Goal: Transaction & Acquisition: Purchase product/service

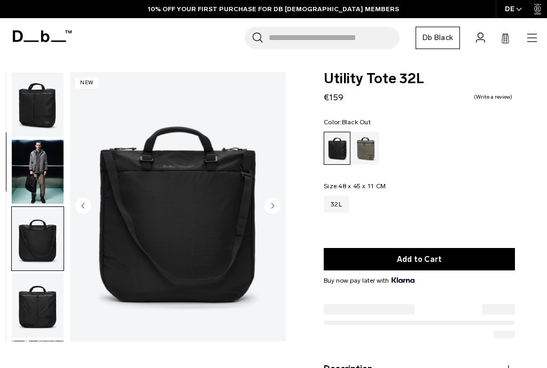
click at [277, 211] on circle "Next slide" at bounding box center [272, 206] width 16 height 16
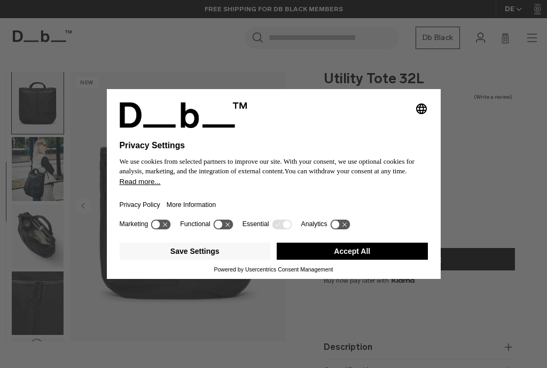
click at [236, 260] on button "Save Settings" at bounding box center [195, 251] width 151 height 17
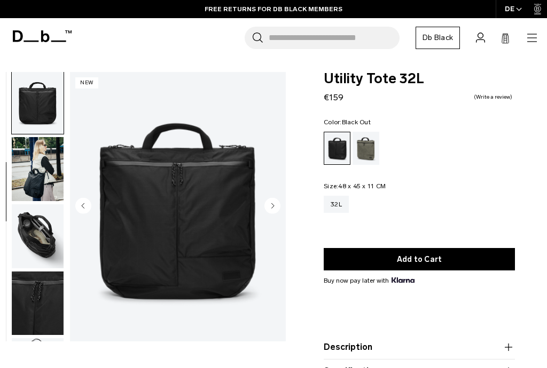
click at [278, 208] on circle "Next slide" at bounding box center [272, 206] width 16 height 16
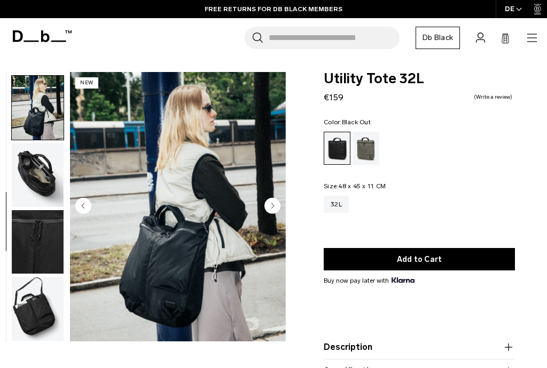
scroll to position [272, 0]
click at [276, 211] on circle "Next slide" at bounding box center [272, 206] width 16 height 16
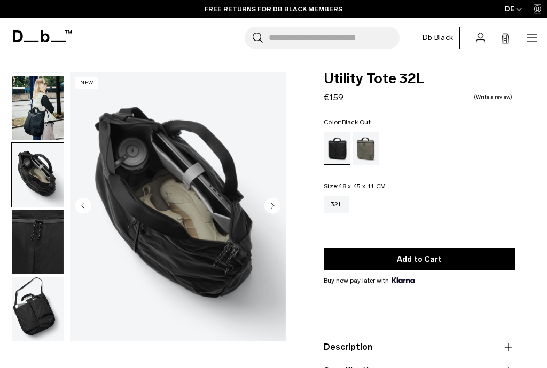
click at [274, 210] on circle "Next slide" at bounding box center [272, 206] width 16 height 16
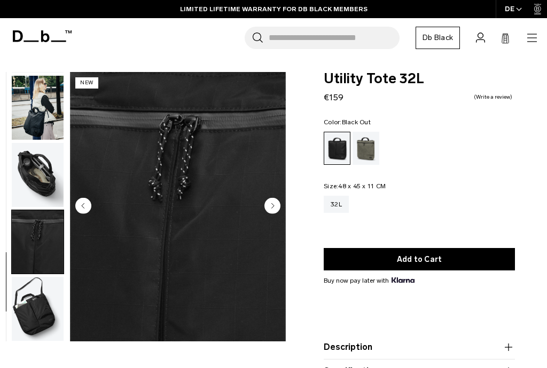
click at [277, 212] on circle "Next slide" at bounding box center [272, 206] width 16 height 16
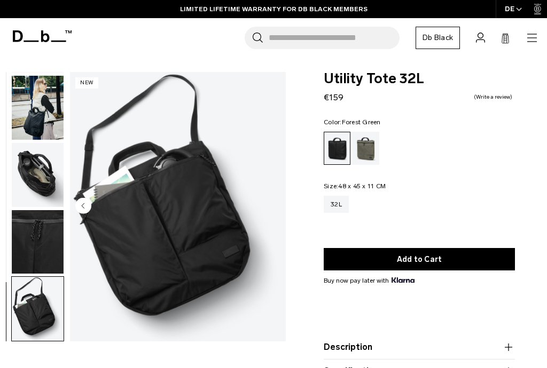
click at [364, 153] on div "Forest Green" at bounding box center [365, 148] width 27 height 33
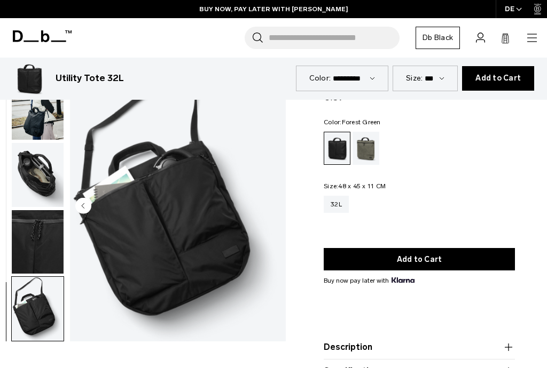
click at [531, 36] on icon "button" at bounding box center [531, 38] width 13 height 13
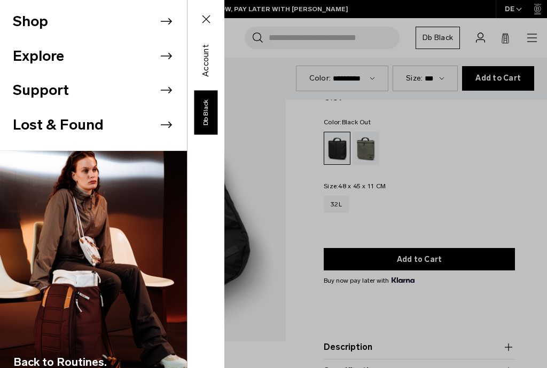
scroll to position [293, 0]
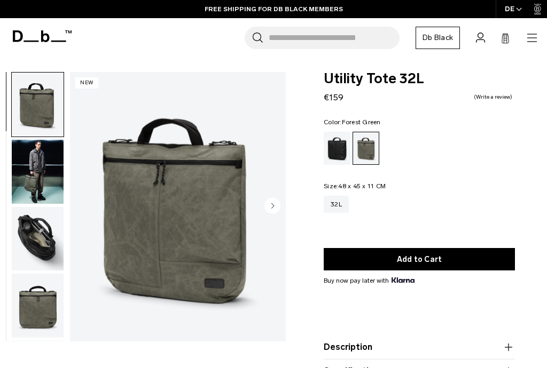
click at [532, 43] on icon "button" at bounding box center [531, 38] width 13 height 13
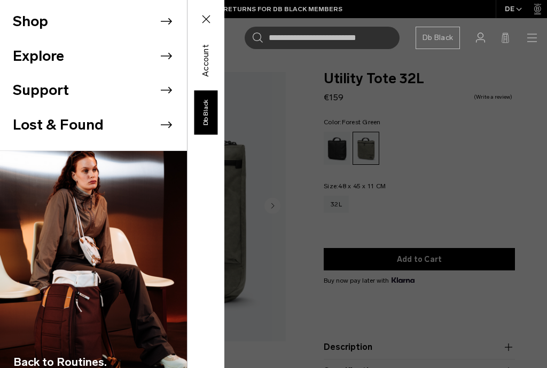
click at [166, 26] on icon at bounding box center [166, 21] width 16 height 16
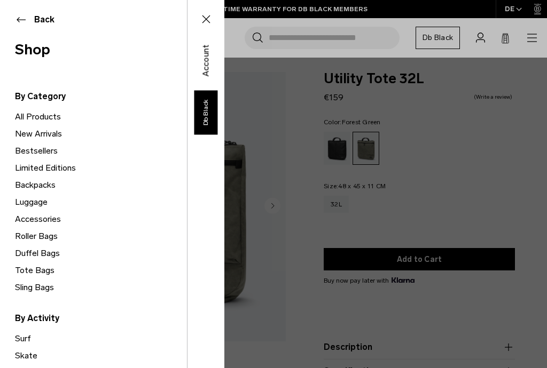
click at [42, 203] on link "Luggage" at bounding box center [101, 202] width 172 height 17
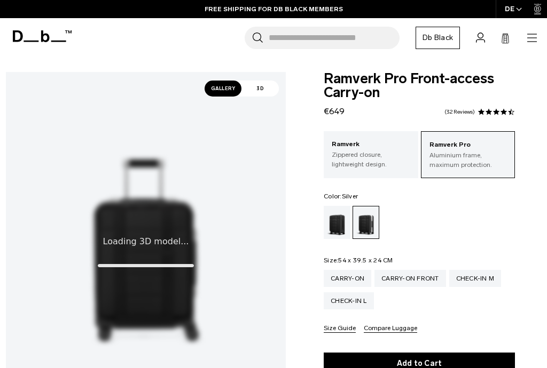
click at [228, 85] on span "Gallery" at bounding box center [223, 89] width 37 height 16
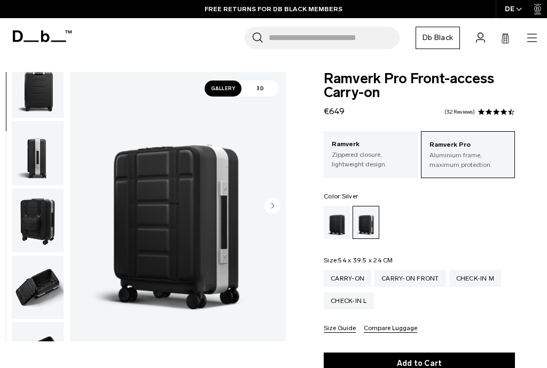
scroll to position [251, 0]
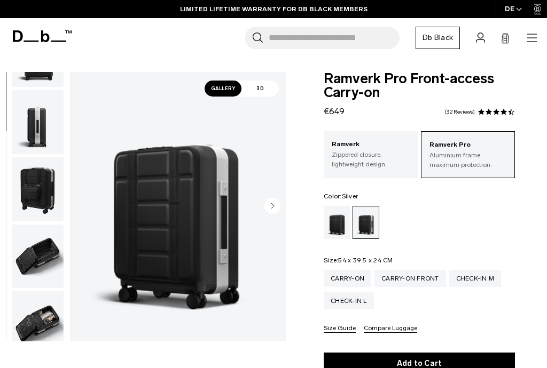
click at [44, 256] on img "button" at bounding box center [38, 257] width 52 height 64
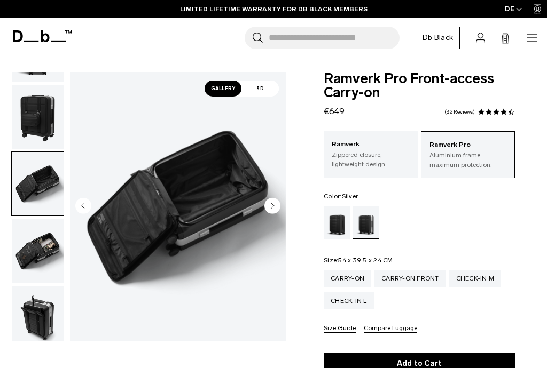
scroll to position [407, 0]
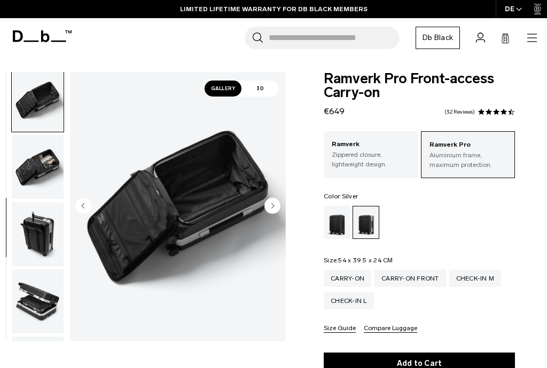
click at [27, 309] on img "button" at bounding box center [38, 302] width 52 height 64
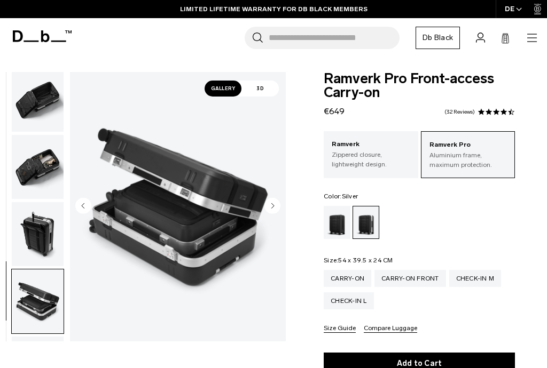
scroll to position [476, 0]
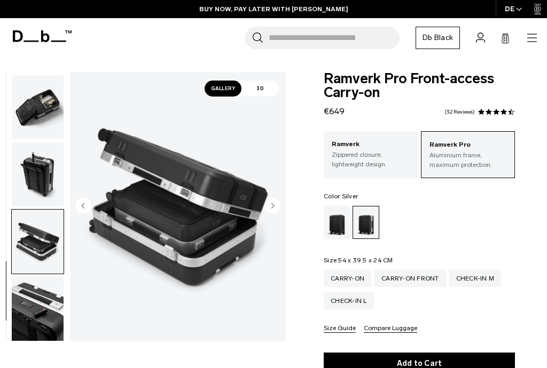
click at [36, 172] on img "button" at bounding box center [38, 175] width 52 height 64
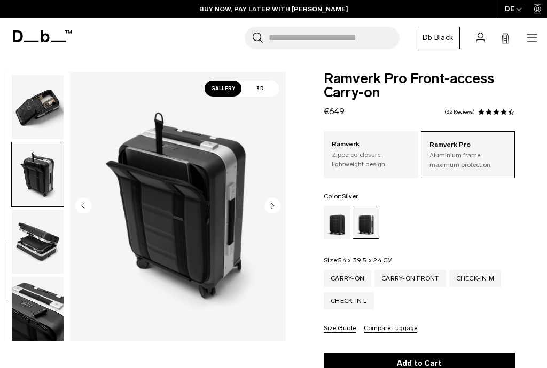
click at [41, 114] on img "button" at bounding box center [38, 107] width 52 height 64
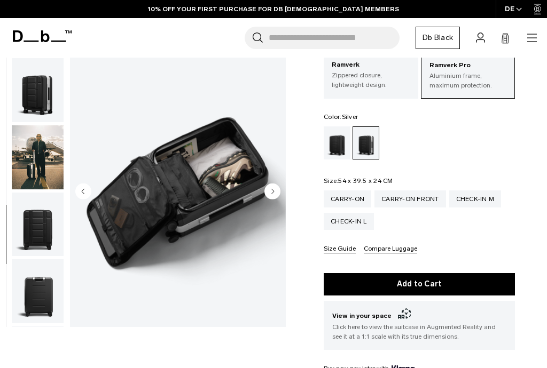
scroll to position [0, 0]
click at [48, 167] on img "button" at bounding box center [38, 157] width 52 height 64
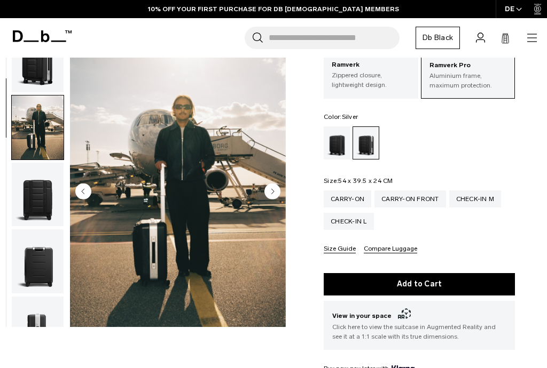
scroll to position [68, 0]
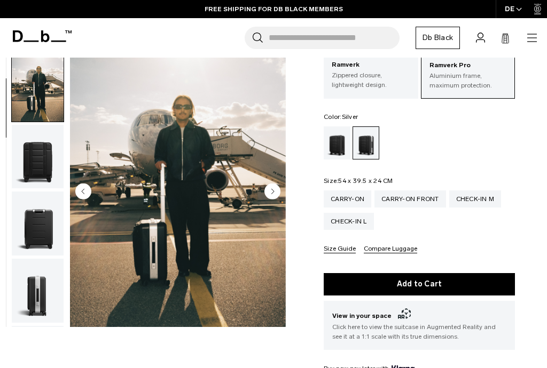
click at [38, 175] on img "button" at bounding box center [38, 157] width 52 height 64
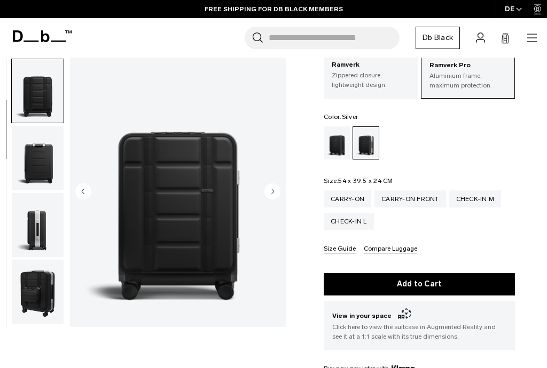
scroll to position [136, 0]
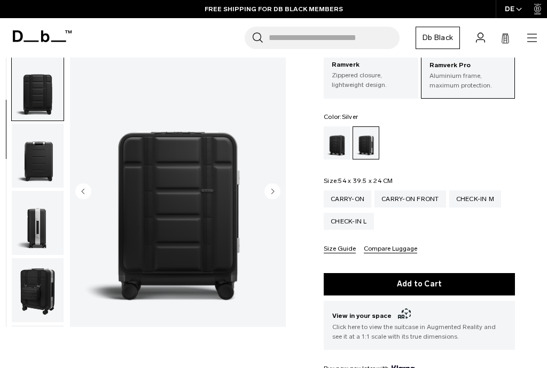
click at [41, 171] on img "button" at bounding box center [38, 156] width 52 height 64
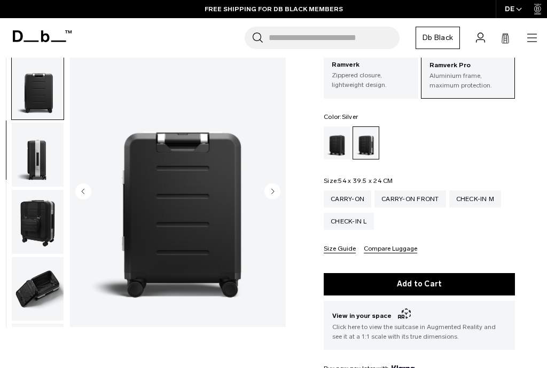
scroll to position [204, 0]
click at [36, 177] on img "button" at bounding box center [38, 155] width 52 height 64
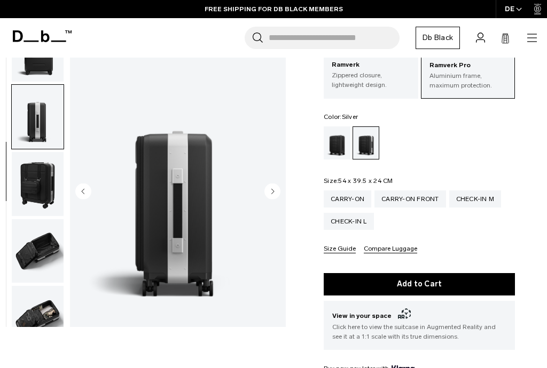
scroll to position [272, 0]
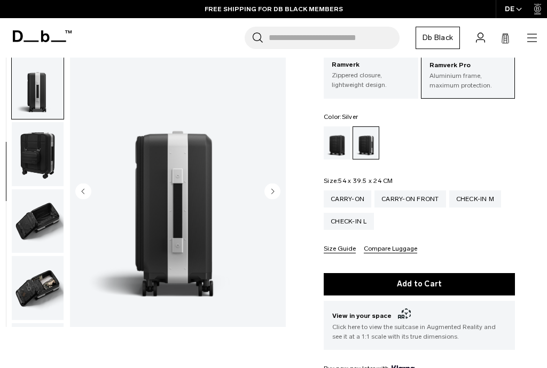
click at [39, 176] on img "button" at bounding box center [38, 154] width 52 height 64
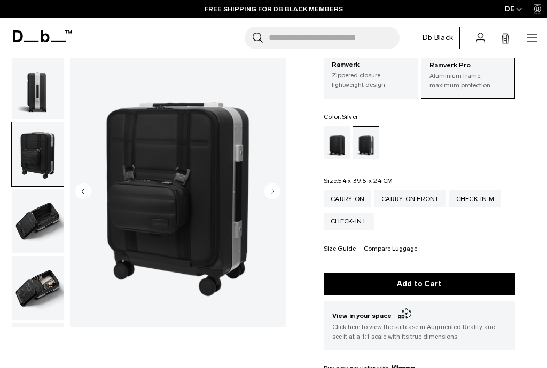
scroll to position [340, 0]
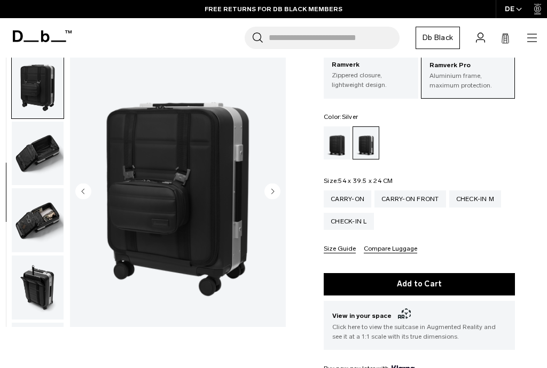
click at [33, 164] on img "button" at bounding box center [38, 154] width 52 height 64
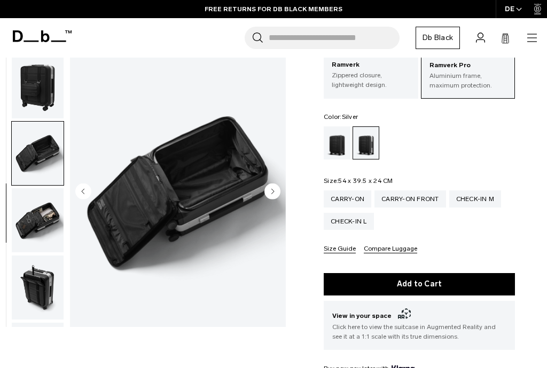
scroll to position [407, 0]
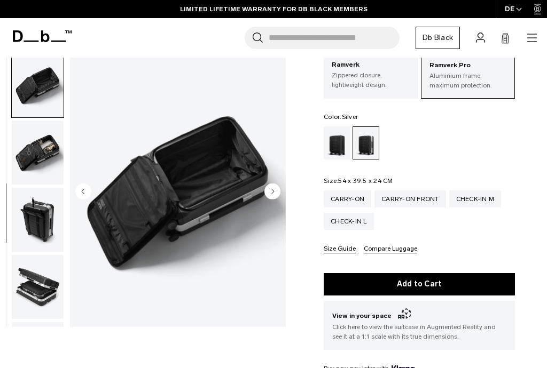
click at [33, 163] on img "button" at bounding box center [38, 153] width 52 height 64
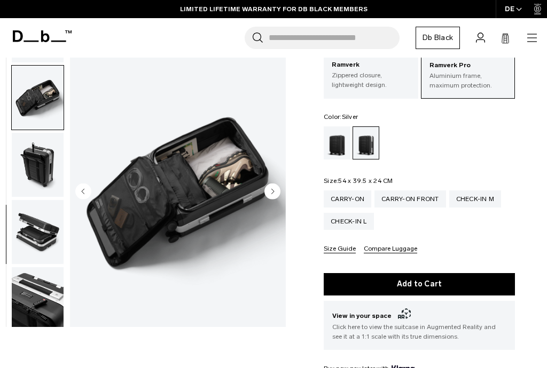
scroll to position [476, 0]
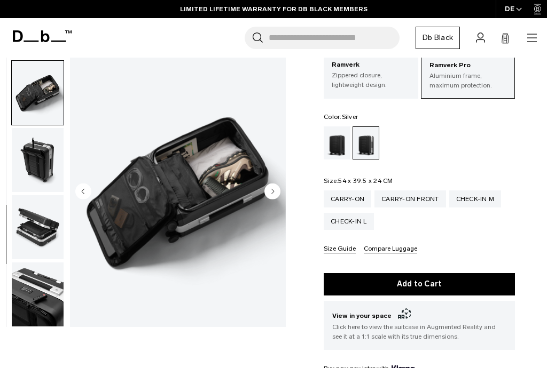
click at [40, 229] on img "button" at bounding box center [38, 227] width 52 height 64
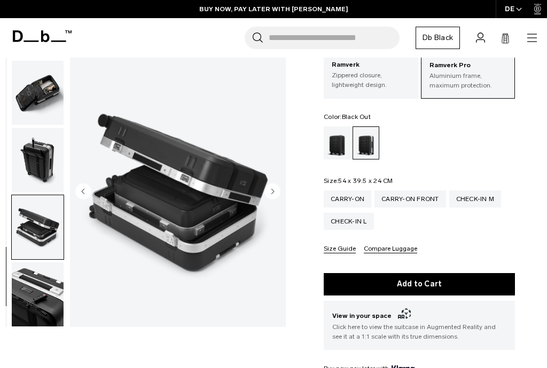
click at [336, 151] on div "Black Out" at bounding box center [337, 143] width 27 height 33
